Goal: Book appointment/travel/reservation

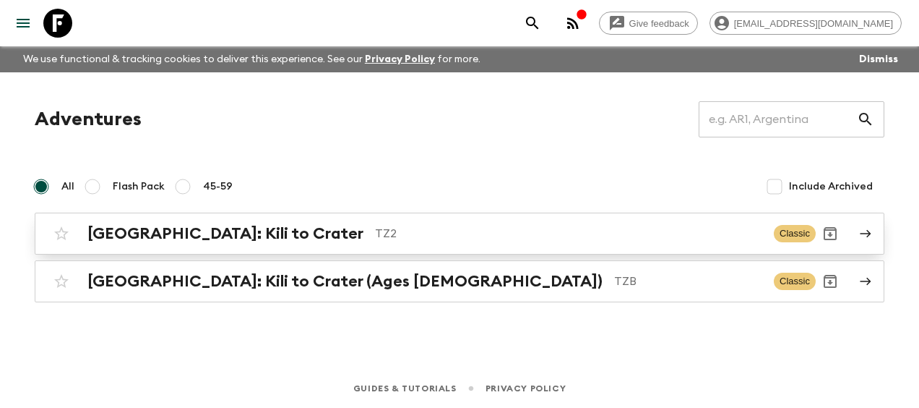
click at [159, 223] on div "[GEOGRAPHIC_DATA]: Kili to Crater TZ2 Classic" at bounding box center [431, 233] width 769 height 29
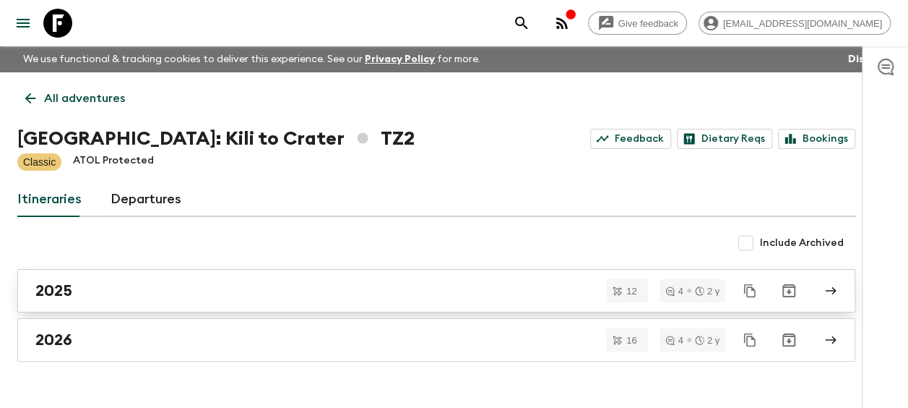
click at [72, 295] on h2 "2025" at bounding box center [53, 290] width 37 height 19
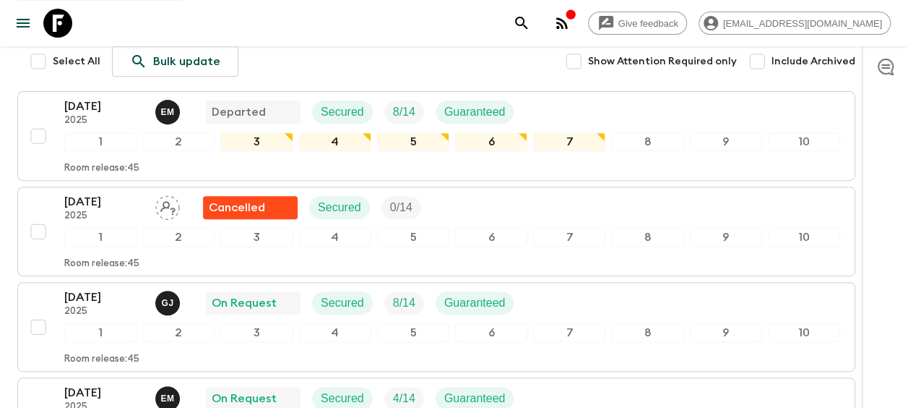
scroll to position [289, 0]
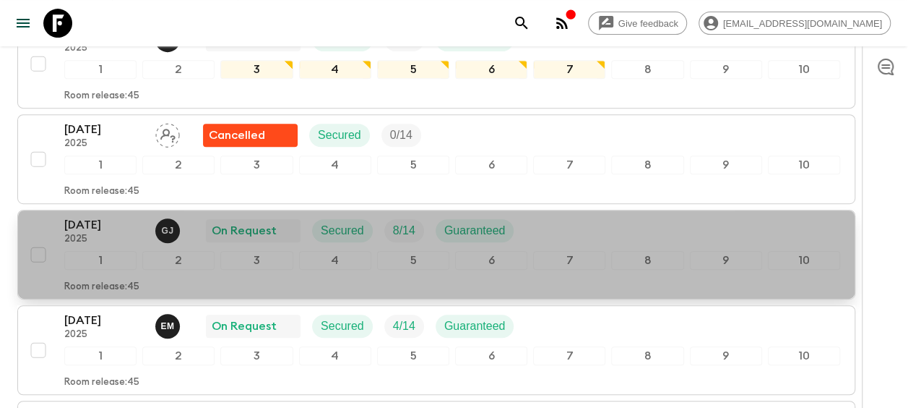
click at [72, 223] on p "[DATE]" at bounding box center [103, 224] width 79 height 17
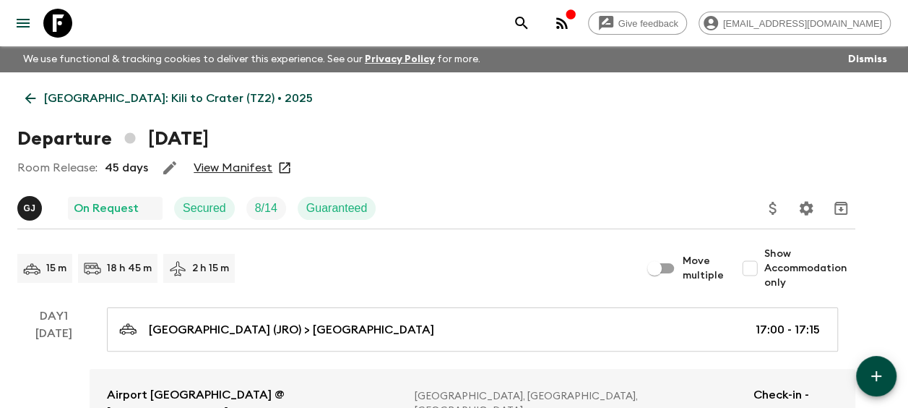
click at [228, 168] on link "View Manifest" at bounding box center [233, 167] width 79 height 14
